Goal: Task Accomplishment & Management: Manage account settings

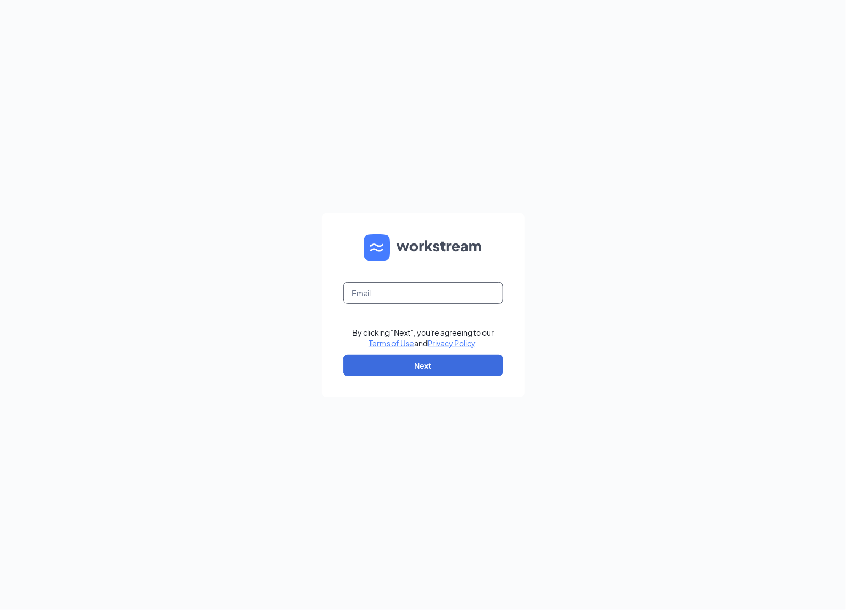
click at [434, 293] on input "text" at bounding box center [423, 292] width 160 height 21
type input "[PERSON_NAME][EMAIL_ADDRESS][DOMAIN_NAME]"
click at [427, 366] on button "Next" at bounding box center [423, 365] width 160 height 21
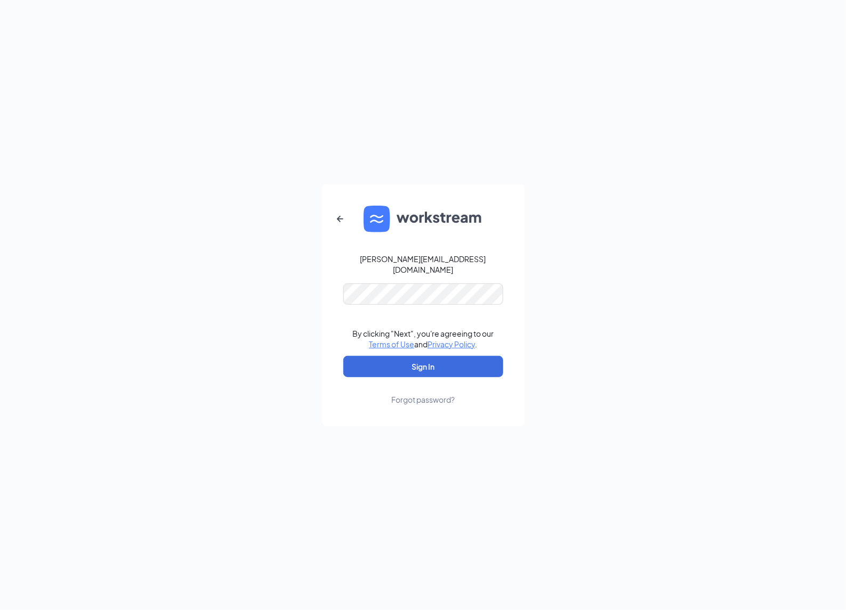
click at [426, 377] on link "Forgot password?" at bounding box center [422, 391] width 63 height 28
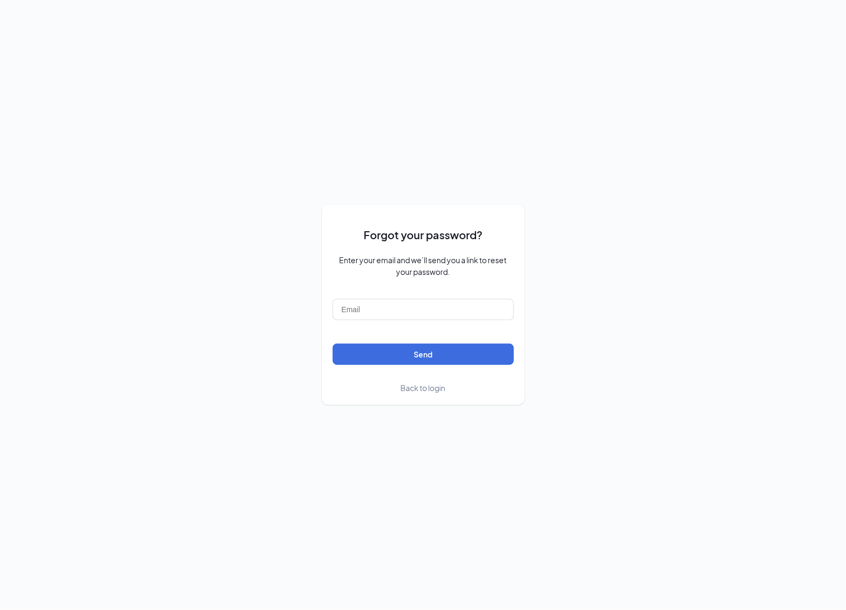
click at [437, 390] on span "Back to login" at bounding box center [423, 388] width 45 height 10
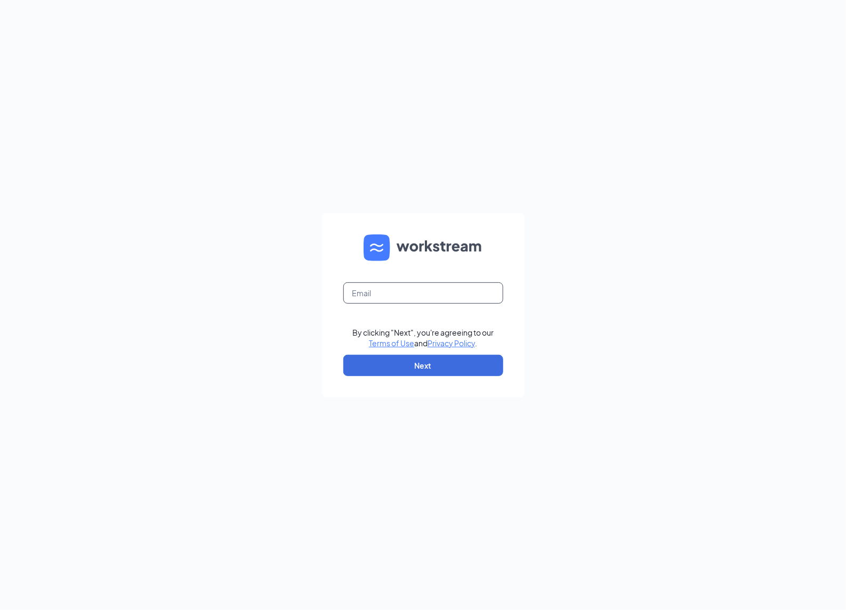
click at [432, 291] on input "text" at bounding box center [423, 292] width 160 height 21
type input "[PERSON_NAME][EMAIL_ADDRESS][DOMAIN_NAME]"
click at [408, 366] on button "Next" at bounding box center [423, 365] width 160 height 21
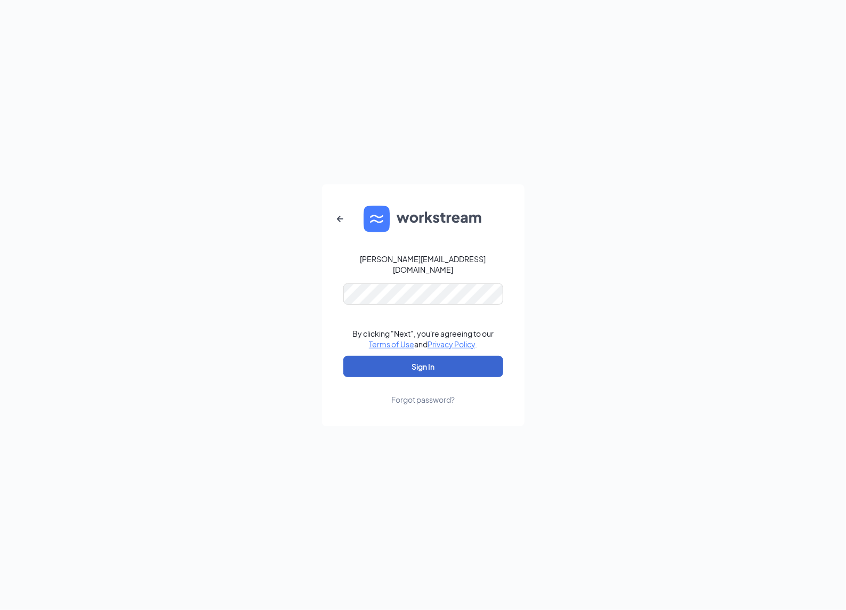
click at [416, 364] on button "Sign In" at bounding box center [423, 366] width 160 height 21
